Goal: Task Accomplishment & Management: Manage account settings

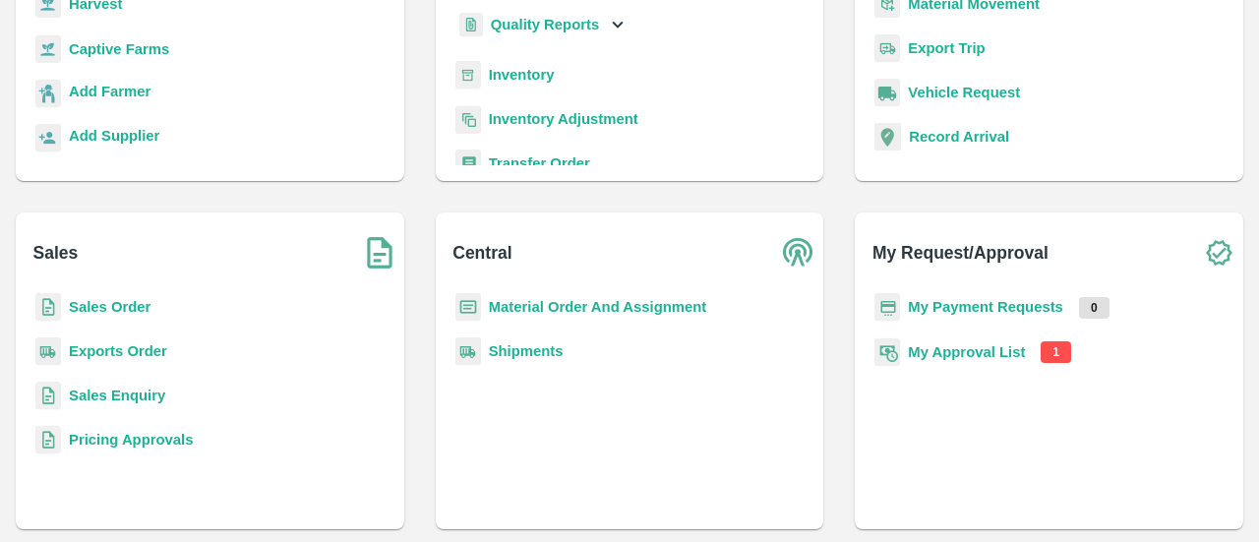
scroll to position [260, 0]
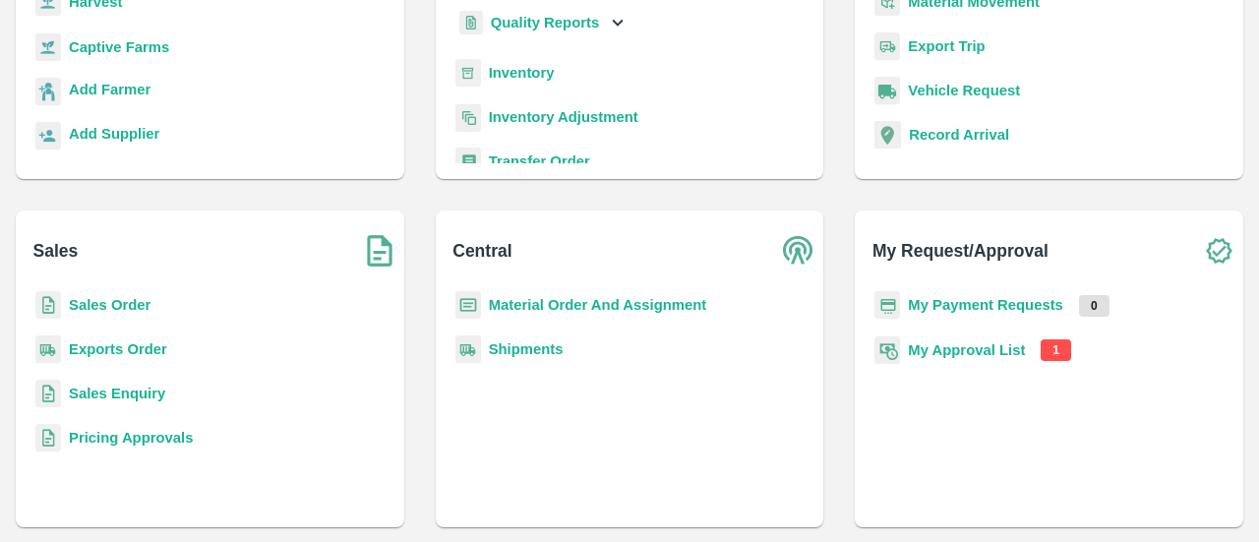
click at [992, 353] on b "My Approval List" at bounding box center [966, 350] width 117 height 16
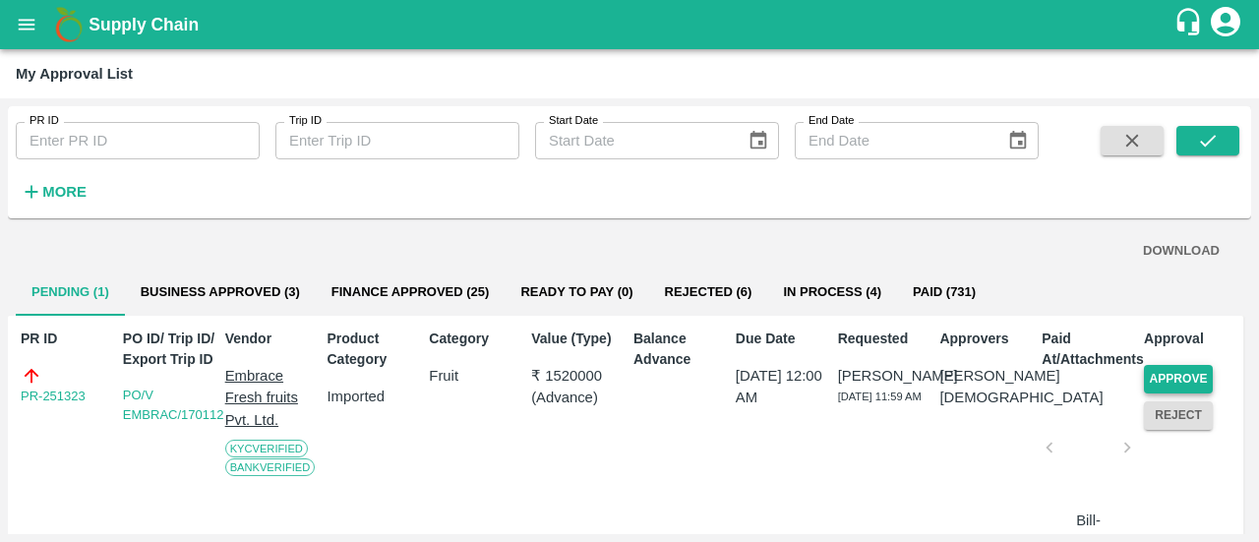
click at [1186, 382] on button "Approve" at bounding box center [1178, 379] width 69 height 29
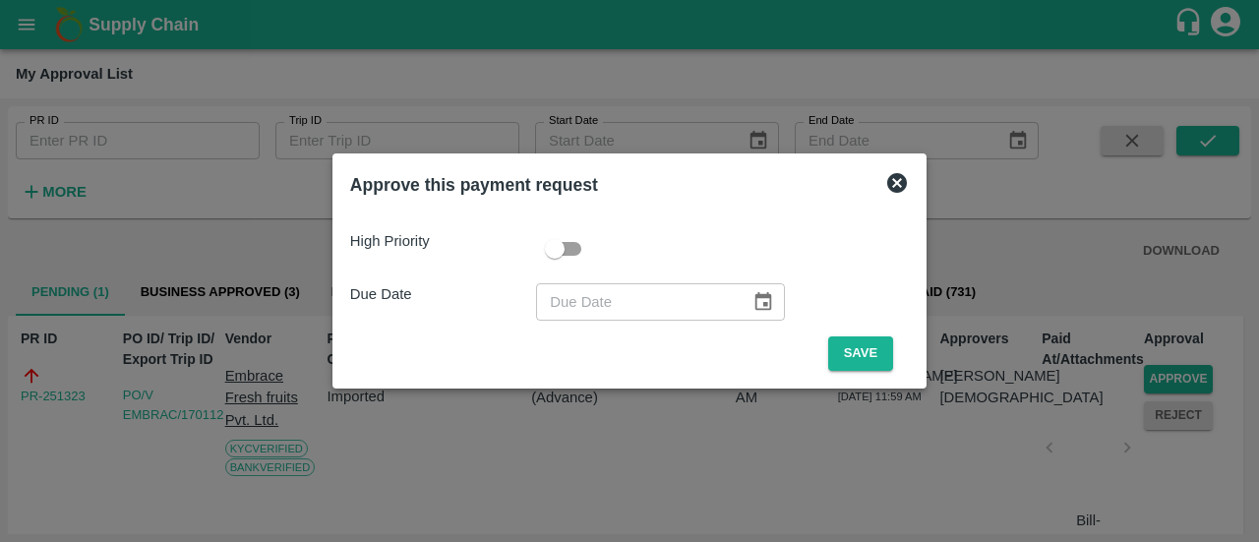
click at [573, 248] on input "checkbox" at bounding box center [555, 248] width 112 height 37
checkbox input "true"
click at [763, 306] on icon "Choose date" at bounding box center [764, 301] width 17 height 19
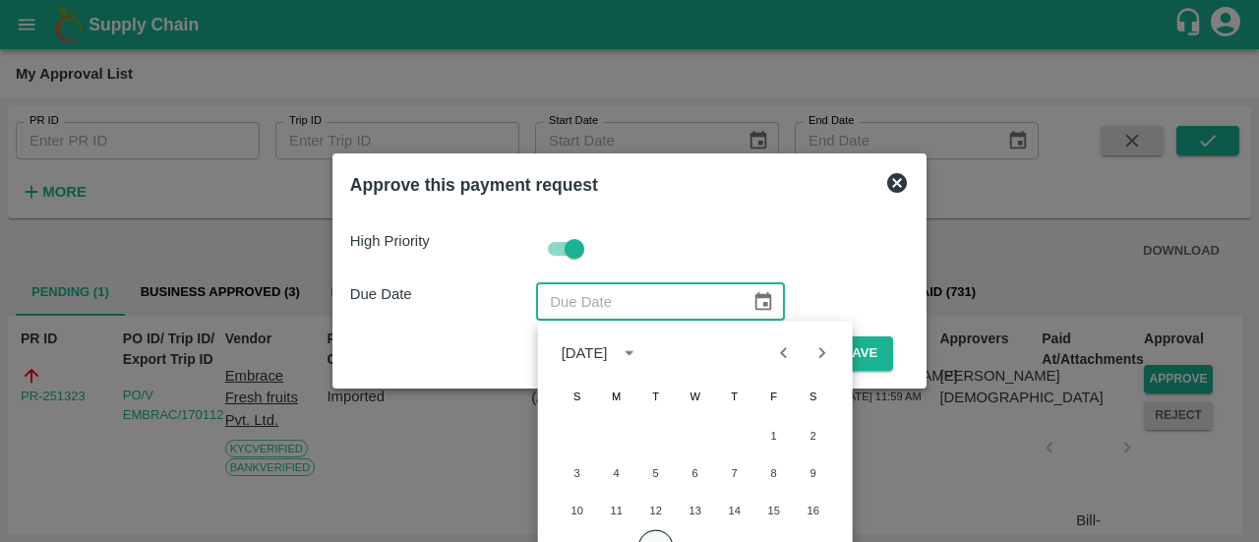
click at [655, 533] on button "19" at bounding box center [655, 547] width 35 height 35
type input "[DATE]"
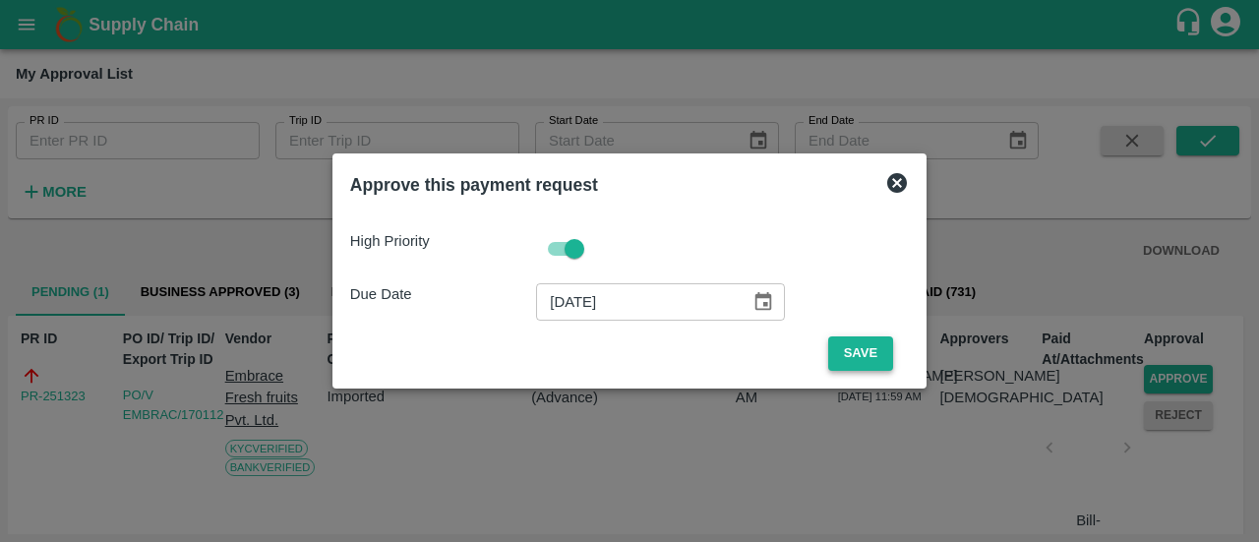
click at [854, 355] on button "Save" at bounding box center [860, 353] width 65 height 34
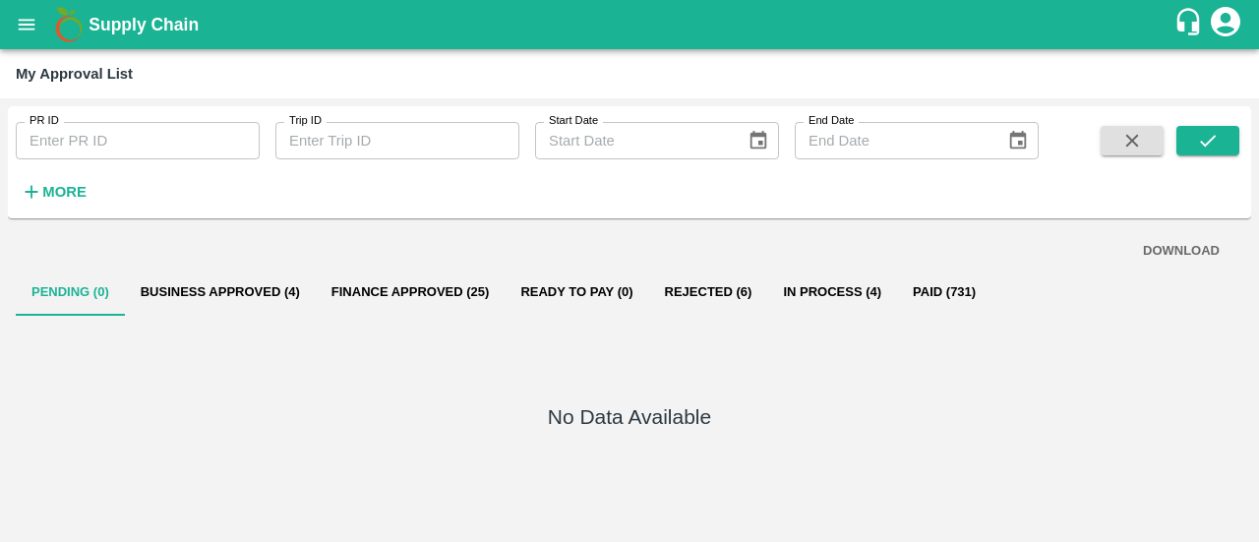
click at [33, 17] on icon "open drawer" at bounding box center [27, 25] width 22 height 22
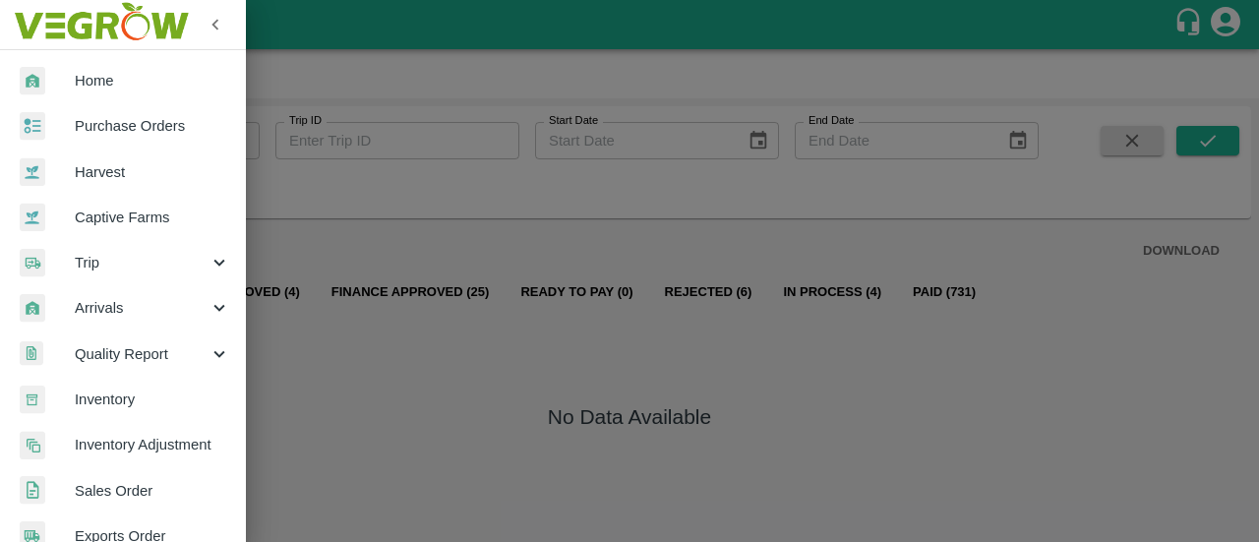
click at [96, 80] on span "Home" at bounding box center [152, 81] width 155 height 22
